Goal: Contribute content: Add original content to the website for others to see

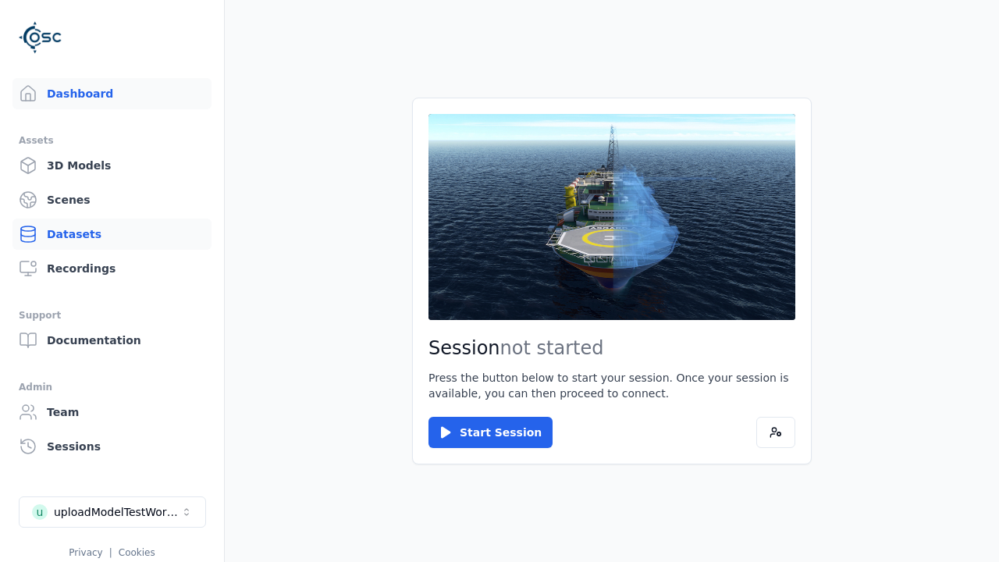
click at [112, 234] on link "Datasets" at bounding box center [111, 234] width 199 height 31
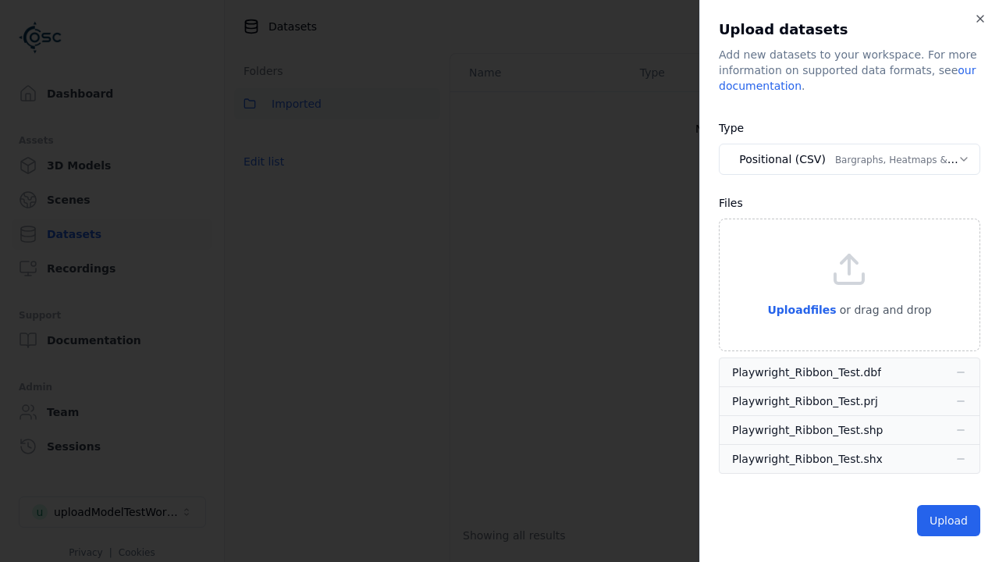
click at [850, 159] on button "Positional (CSV) Bargraphs, Heatmaps & Pins" at bounding box center [850, 159] width 262 height 31
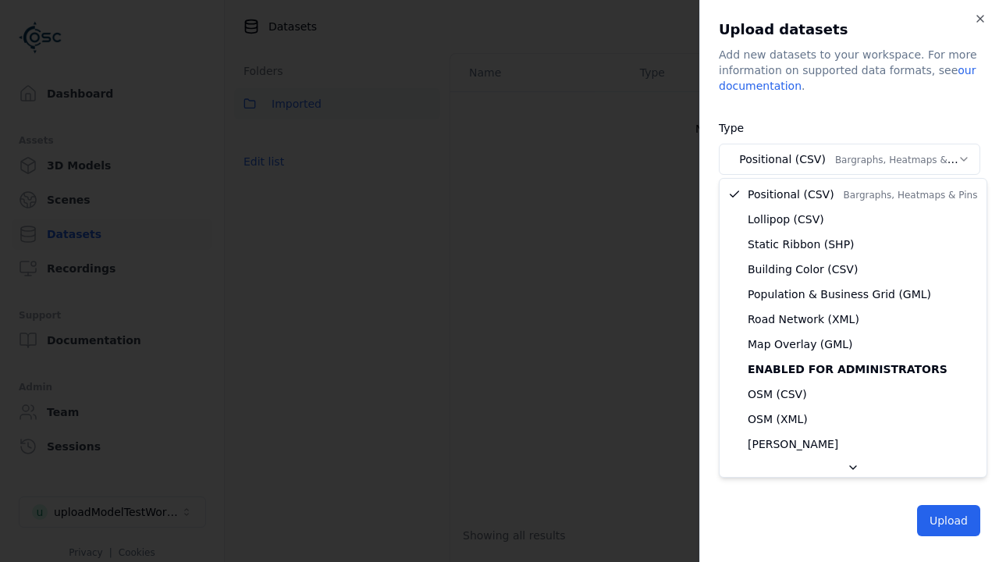
select select "*****"
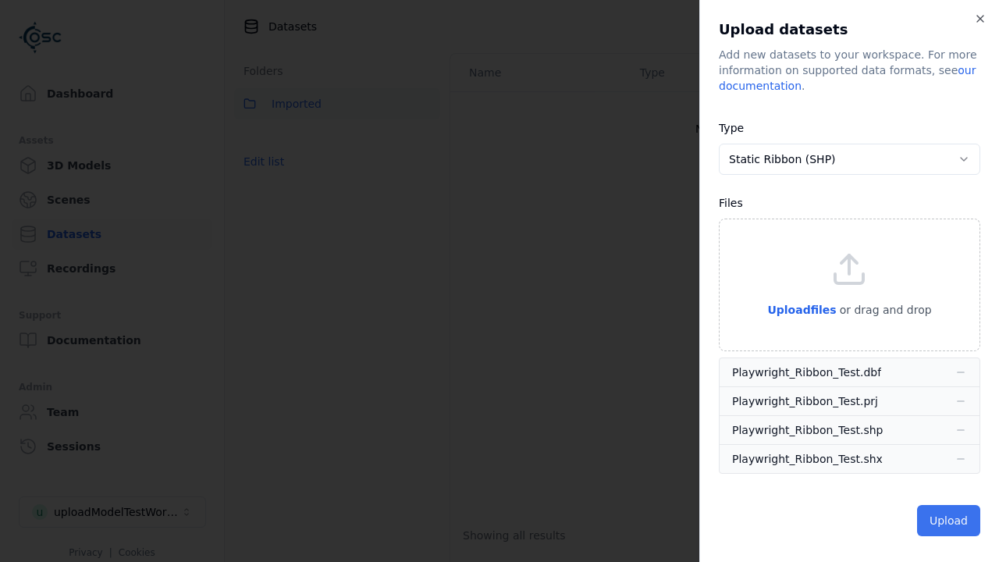
click at [950, 521] on button "Upload" at bounding box center [948, 520] width 63 height 31
